Goal: Complete application form

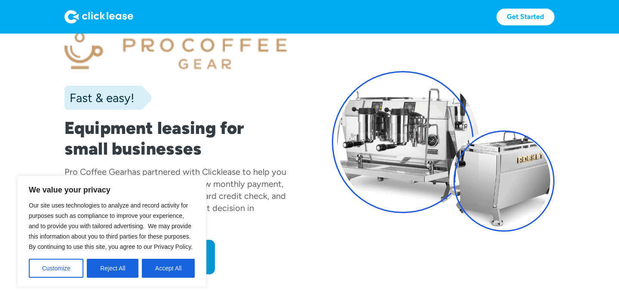
scroll to position [26, 0]
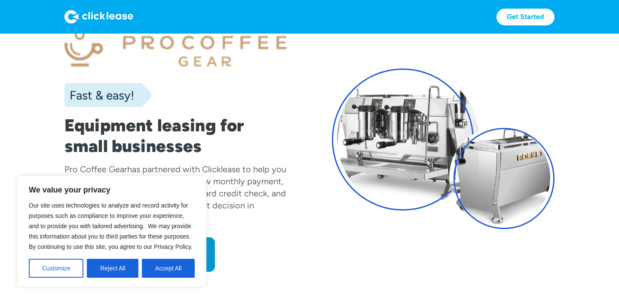
click at [159, 272] on button "Accept All" at bounding box center [168, 267] width 53 height 19
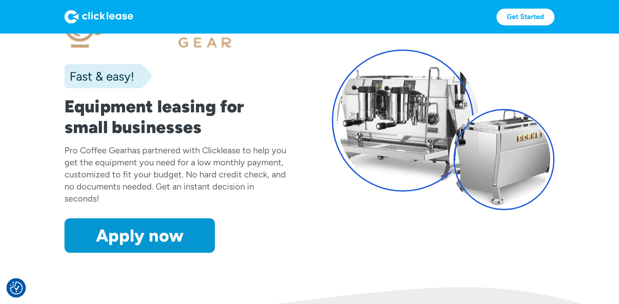
scroll to position [34, 0]
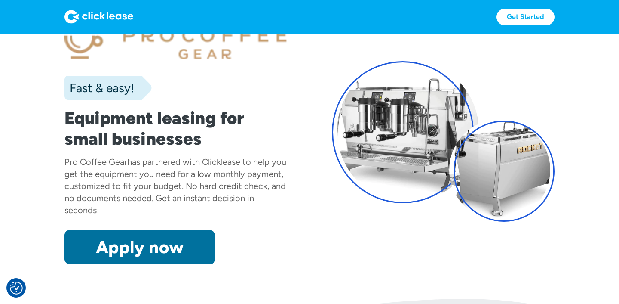
click at [174, 250] on link "Apply now" at bounding box center [139, 247] width 150 height 34
